Goal: Transaction & Acquisition: Purchase product/service

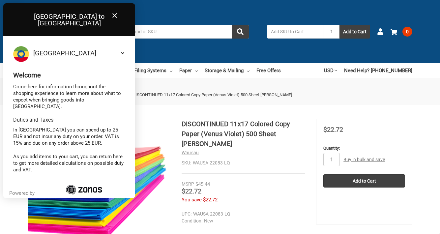
click at [116, 15] on icon at bounding box center [114, 15] width 5 height 5
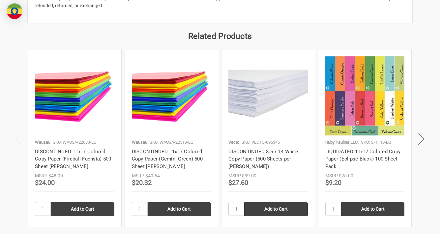
scroll to position [478, 0]
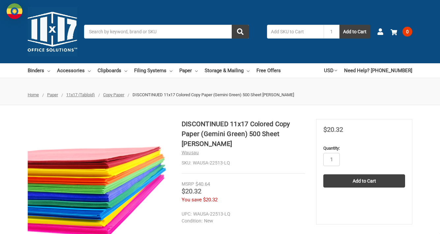
click at [174, 13] on div "Toggle menu Search 1 Add to Cart Account 0 Your Cart Your Cart Is Empty. Total …" at bounding box center [220, 31] width 440 height 63
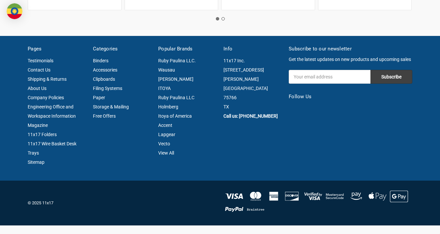
scroll to position [696, 0]
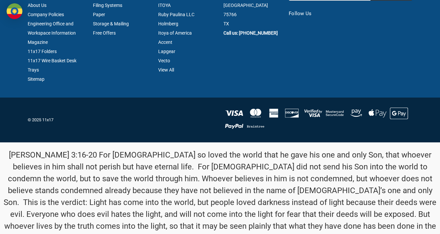
scroll to position [722, 0]
